Goal: Information Seeking & Learning: Learn about a topic

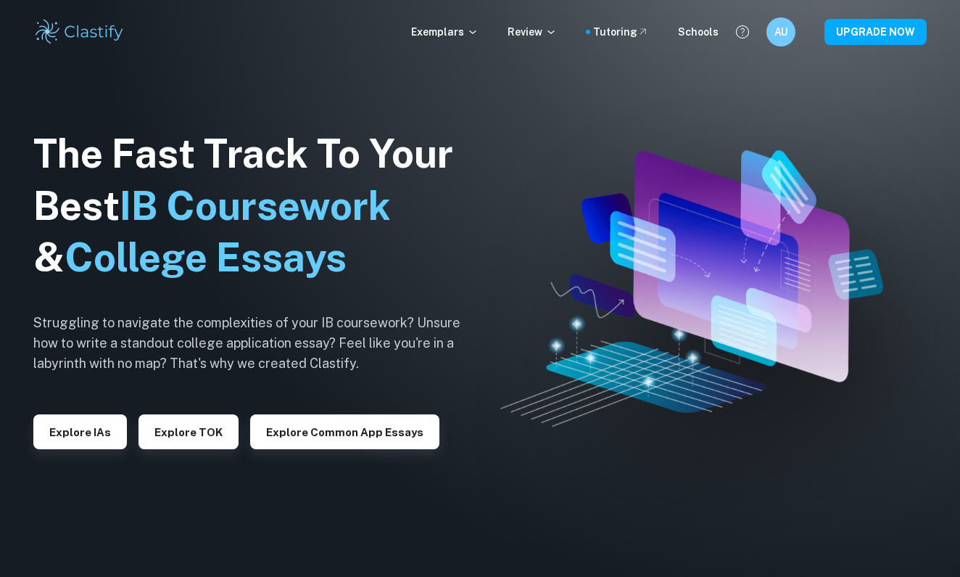
click at [464, 33] on p "Exemplars" at bounding box center [444, 32] width 67 height 16
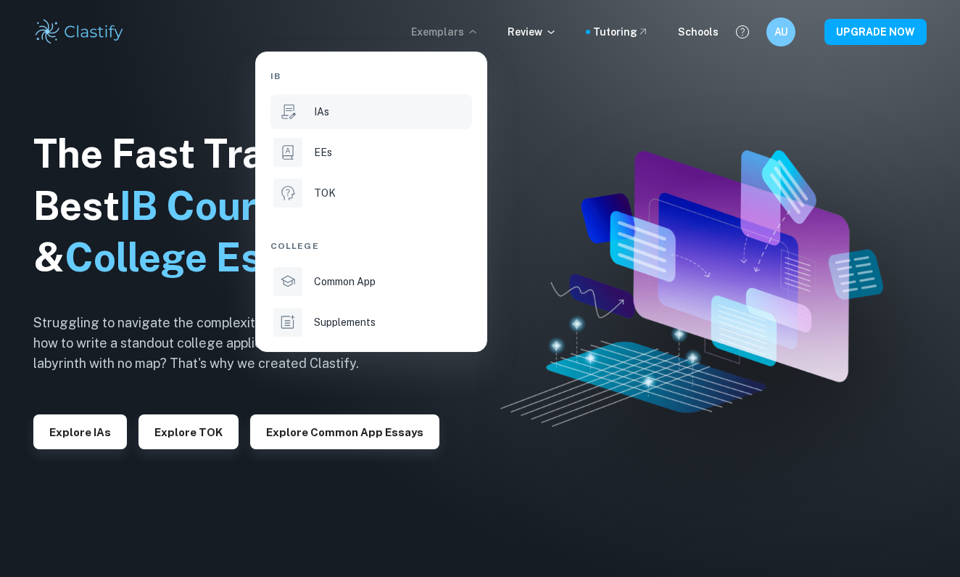
click at [373, 110] on div "IAs" at bounding box center [391, 112] width 155 height 16
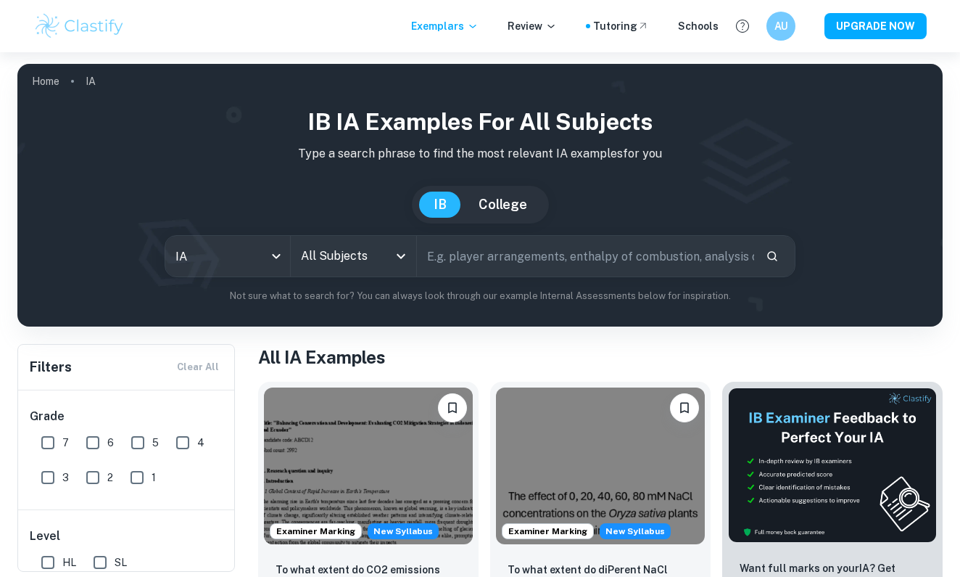
scroll to position [45, 0]
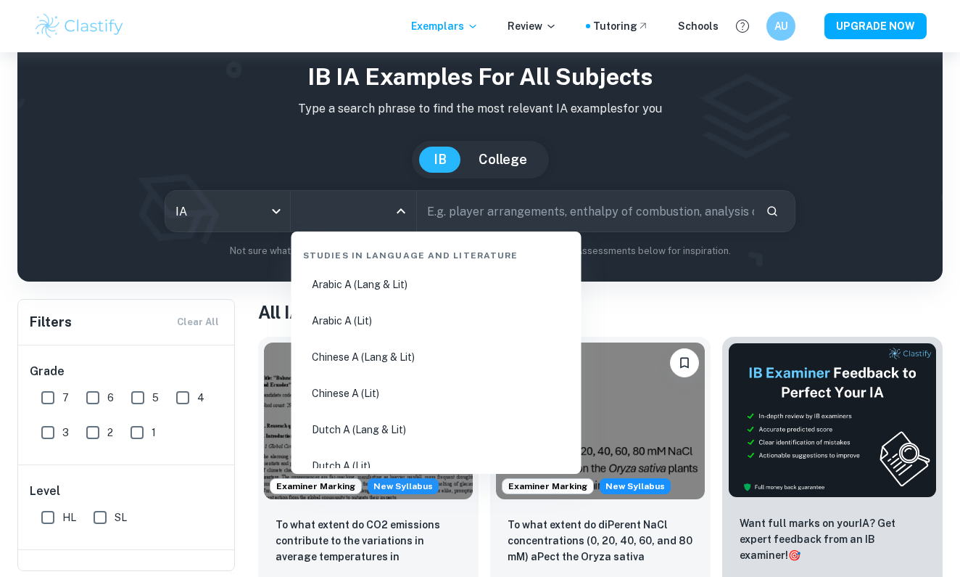
click at [329, 200] on input "All Subjects" at bounding box center [342, 211] width 91 height 28
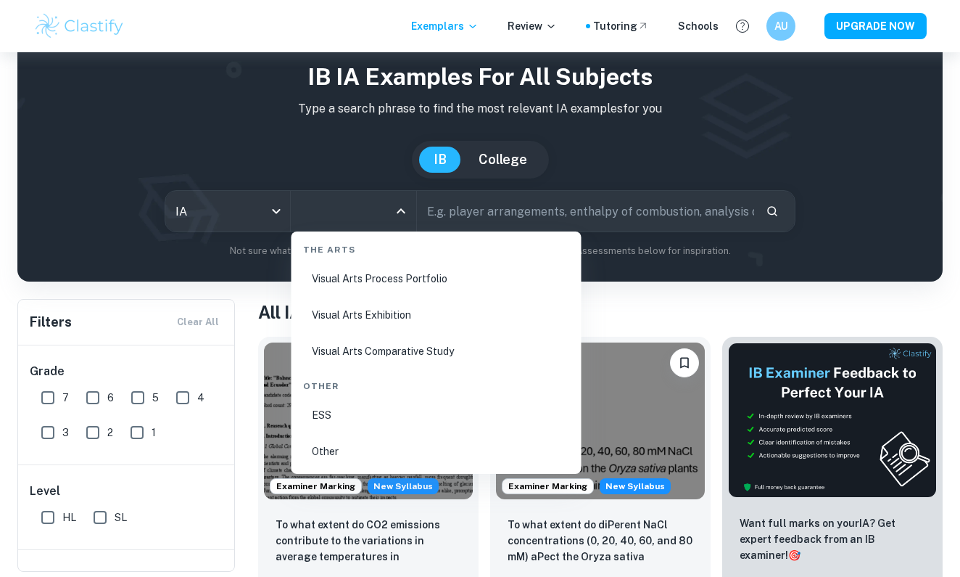
scroll to position [49, 0]
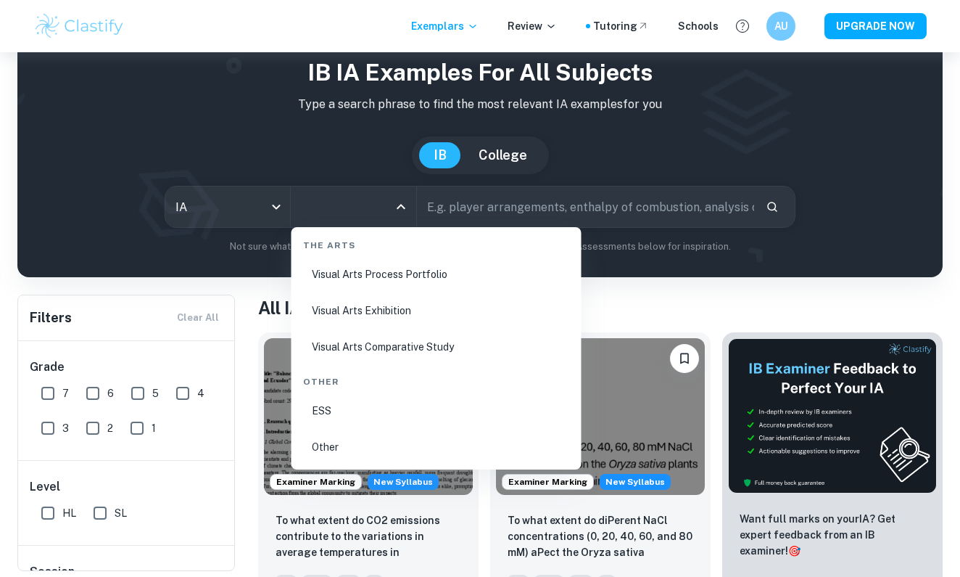
click at [412, 419] on li "ESS" at bounding box center [436, 410] width 279 height 33
type input "ESS"
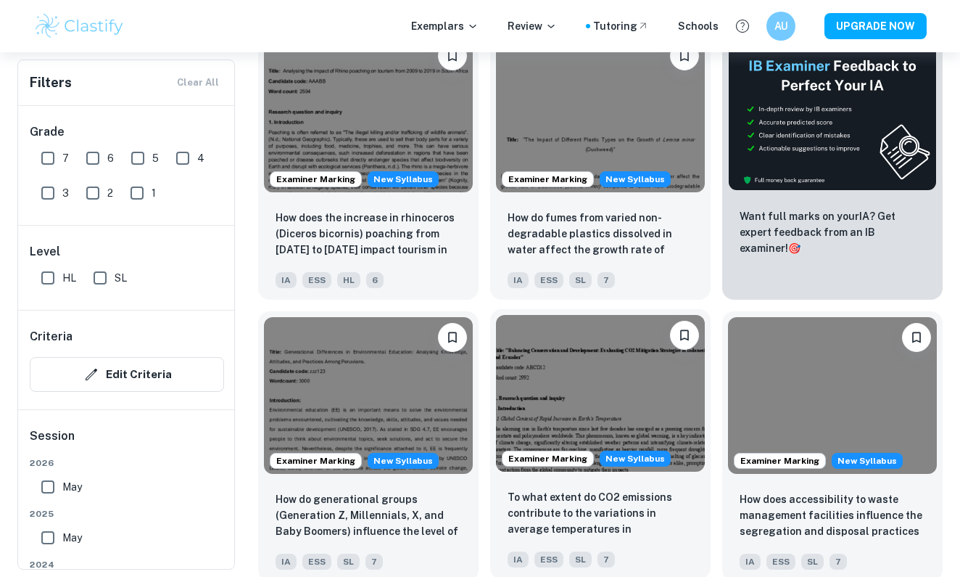
scroll to position [562, 0]
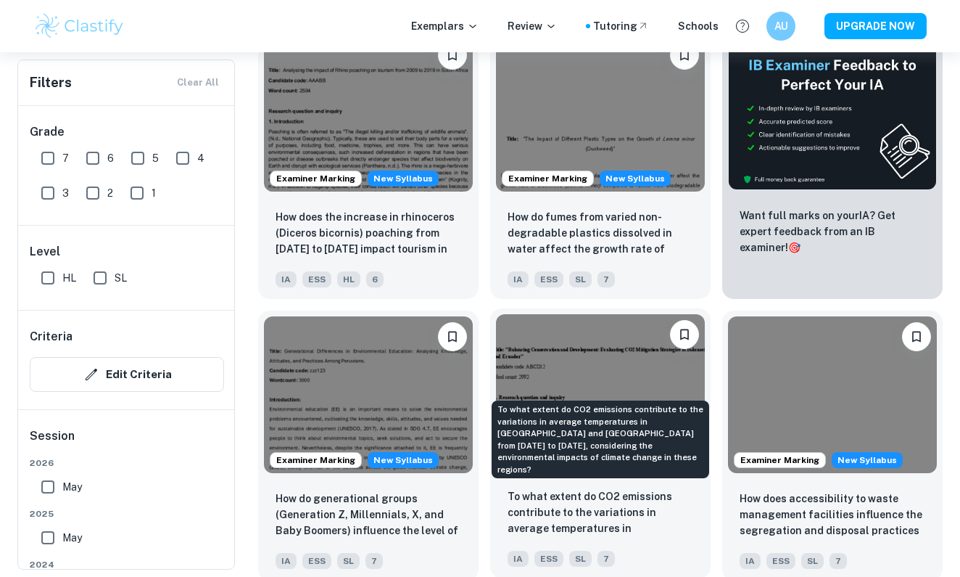
click at [615, 518] on p "To what extent do CO2 emissions contribute to the variations in average tempera…" at bounding box center [601, 512] width 186 height 49
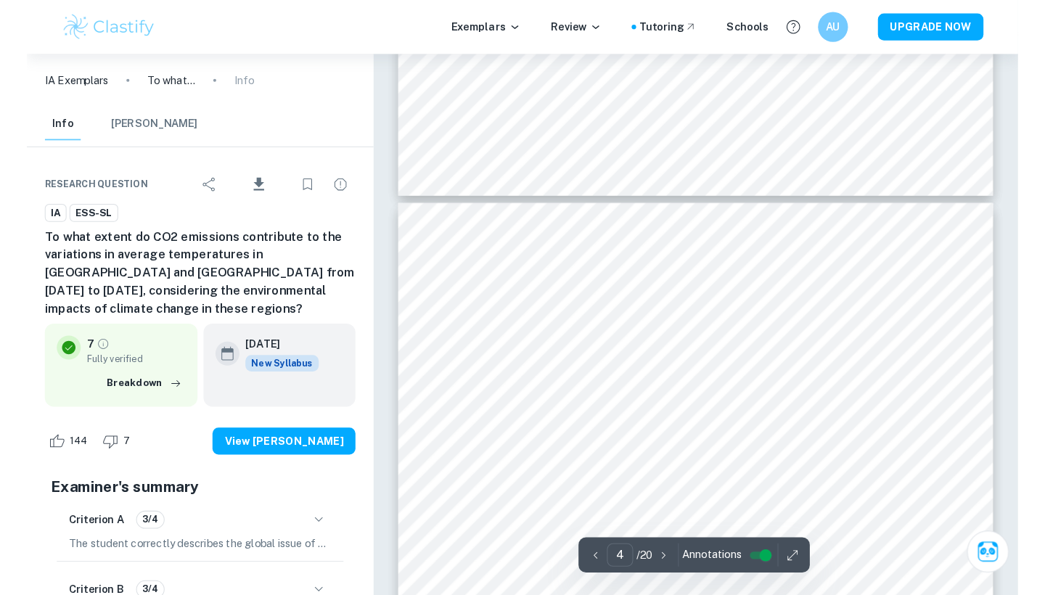
scroll to position [2365, 0]
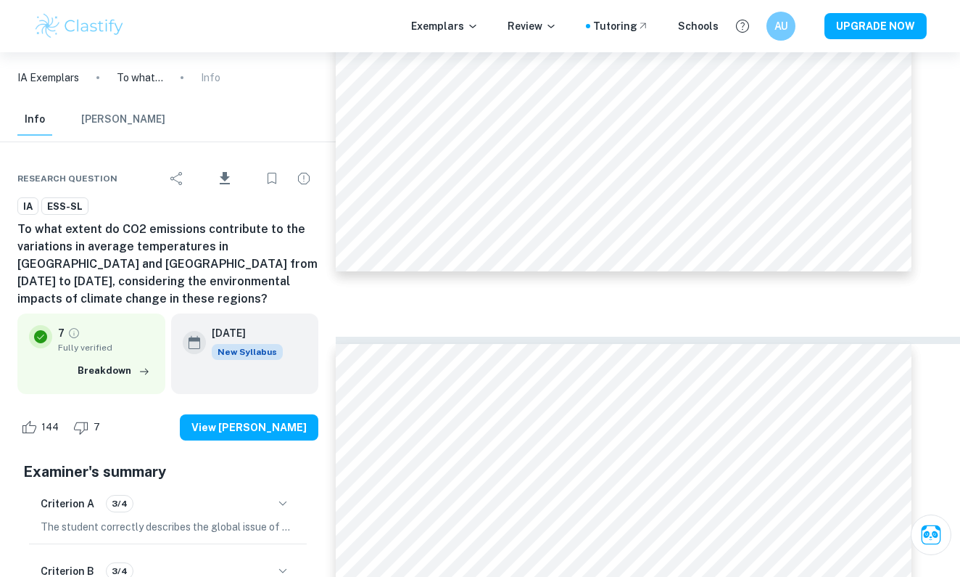
type input "3"
